Goal: Task Accomplishment & Management: Complete application form

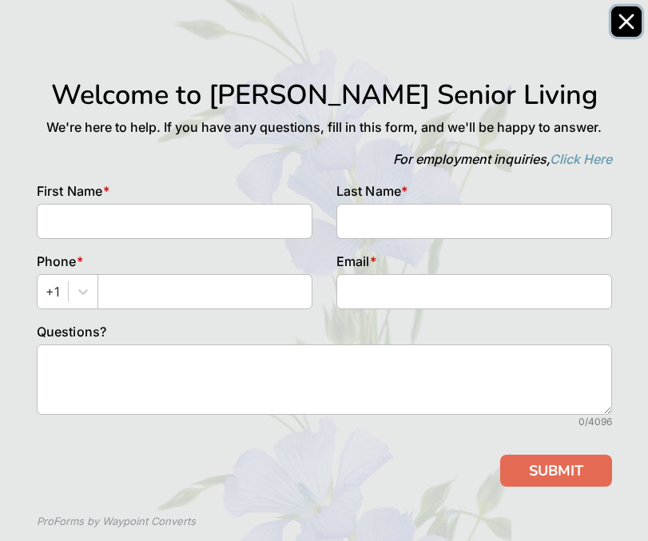
click at [630, 14] on icon "Close" at bounding box center [626, 22] width 16 height 16
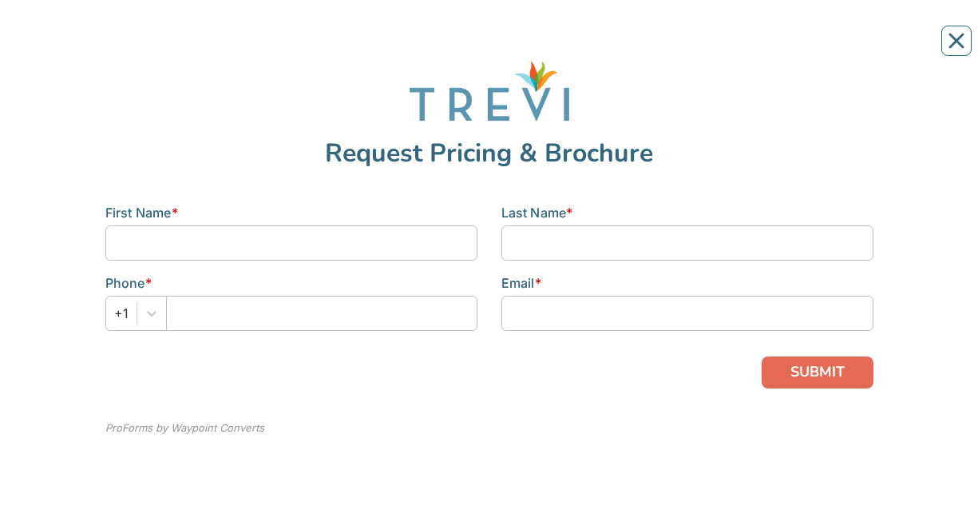
scroll to position [2, 0]
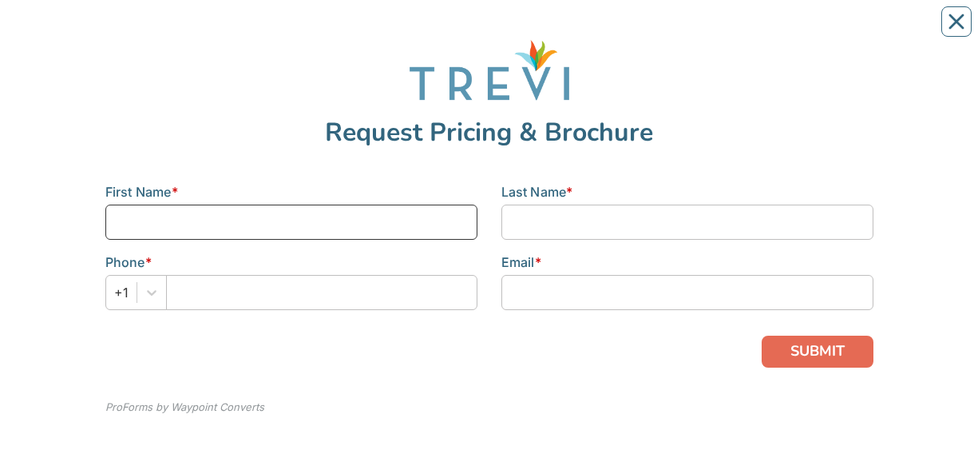
click at [131, 216] on input at bounding box center [291, 221] width 372 height 35
click at [165, 210] on input at bounding box center [291, 221] width 372 height 35
type input "[PERSON_NAME]"
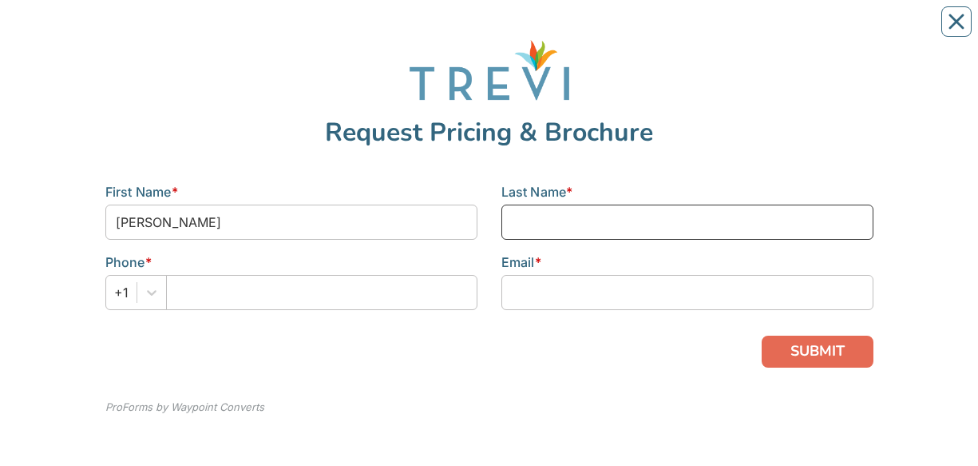
type input "[PERSON_NAME]"
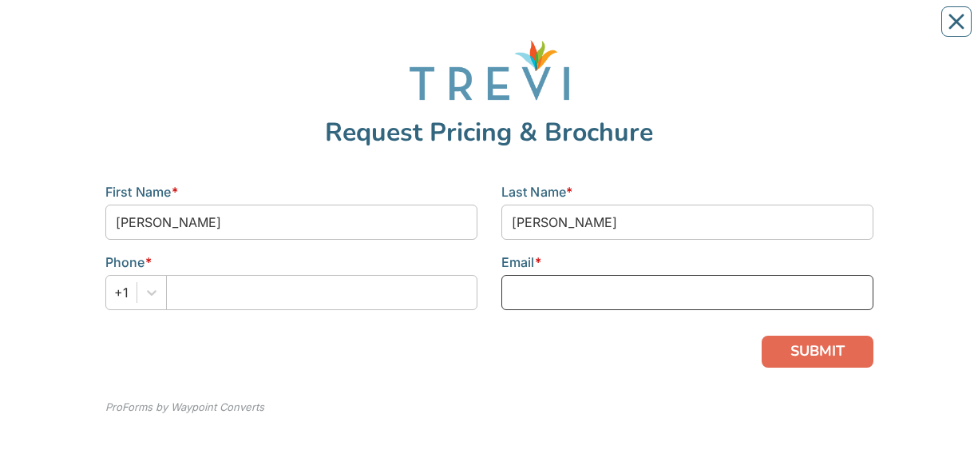
type input "[EMAIL_ADDRESS][DOMAIN_NAME]"
drag, startPoint x: 688, startPoint y: 296, endPoint x: 457, endPoint y: 276, distance: 232.5
click at [457, 276] on div "First Name * [PERSON_NAME] Last Name * [PERSON_NAME] Phone * +1 Email * [EMAIL_…" at bounding box center [489, 252] width 792 height 141
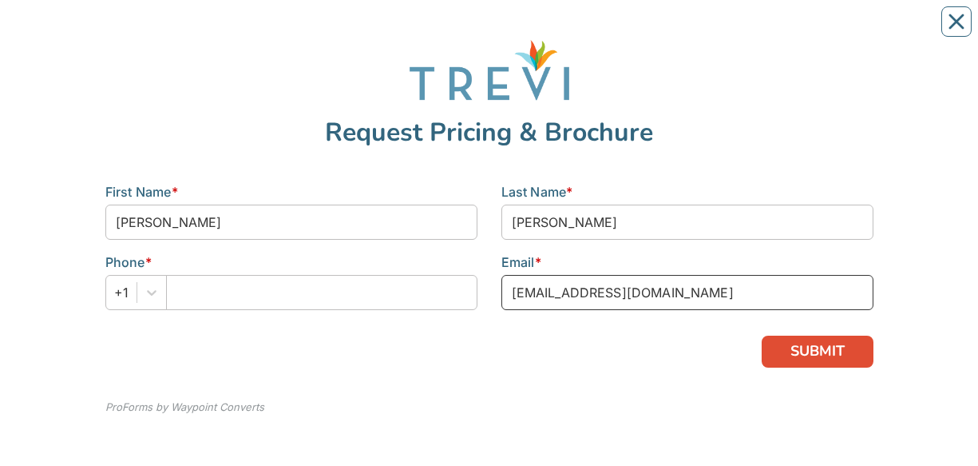
type input "[EMAIL_ADDRESS][DOMAIN_NAME]"
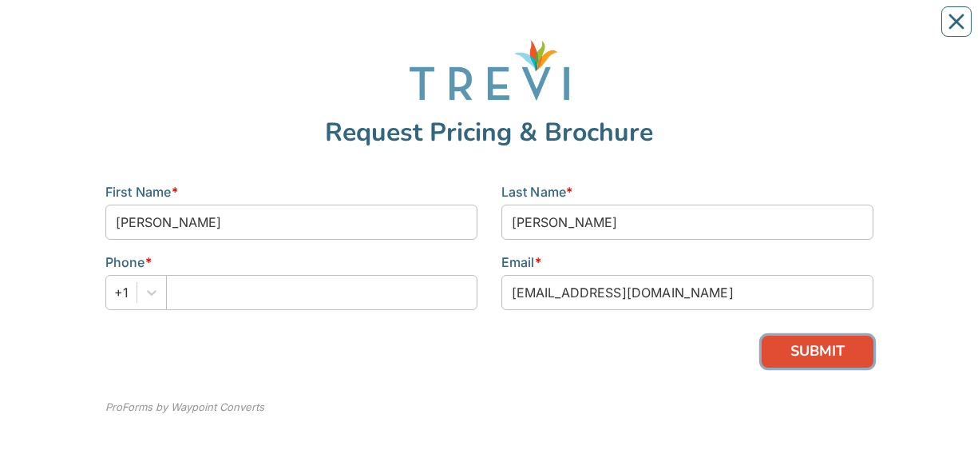
click at [809, 344] on button "SUBMIT" at bounding box center [818, 351] width 112 height 32
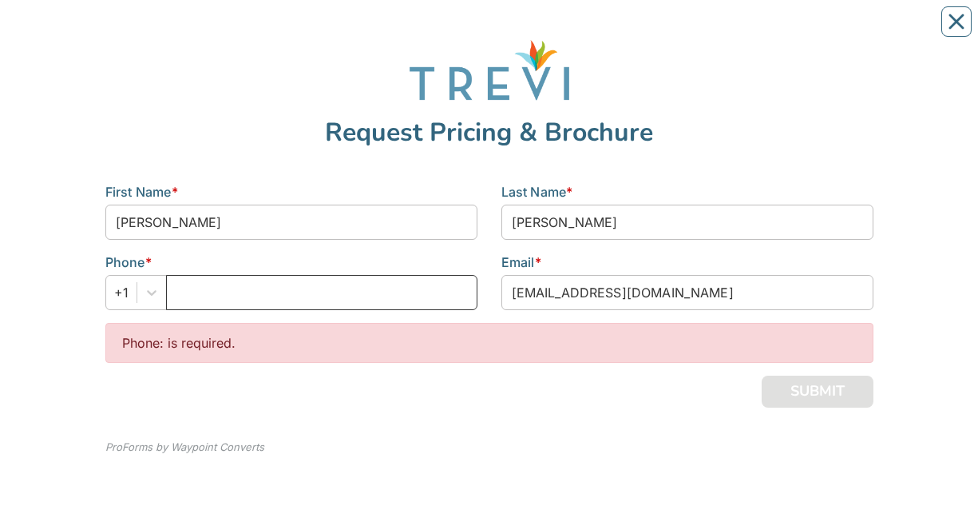
click at [218, 292] on input "text" at bounding box center [321, 292] width 311 height 35
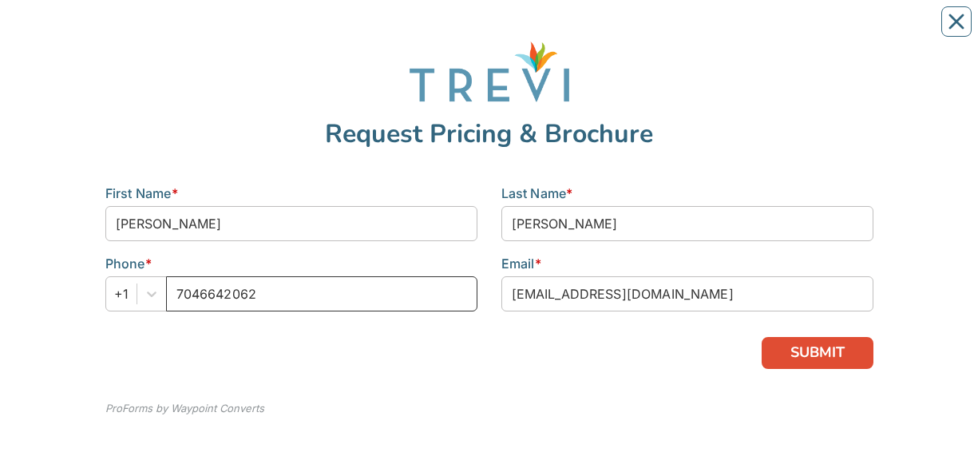
type input "7046642062"
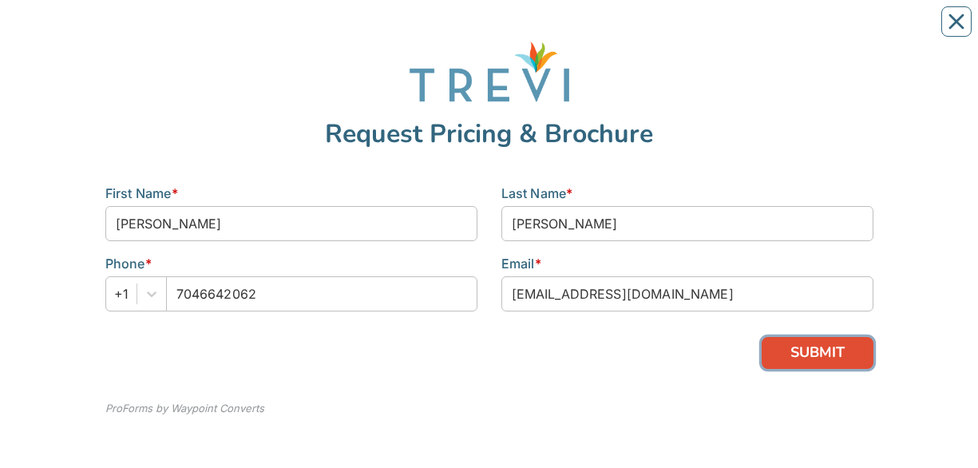
click at [803, 343] on button "SUBMIT" at bounding box center [818, 353] width 112 height 32
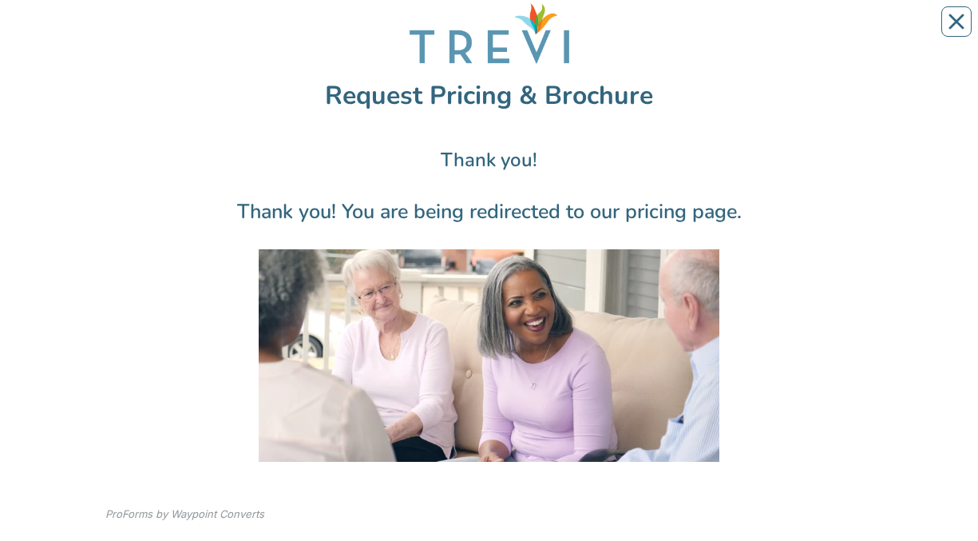
scroll to position [72, 0]
